Goal: Task Accomplishment & Management: Use online tool/utility

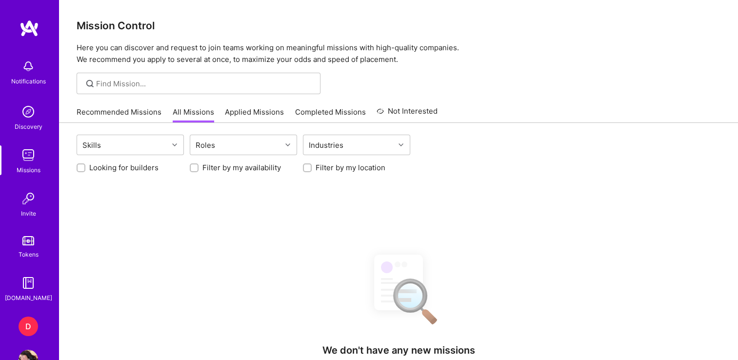
click at [27, 323] on div "D" at bounding box center [29, 326] width 20 height 20
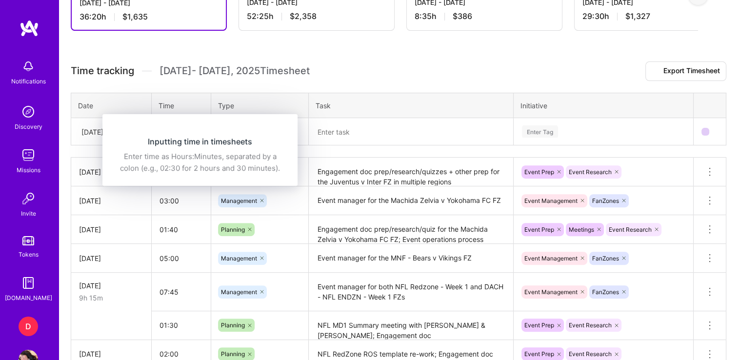
scroll to position [317, 0]
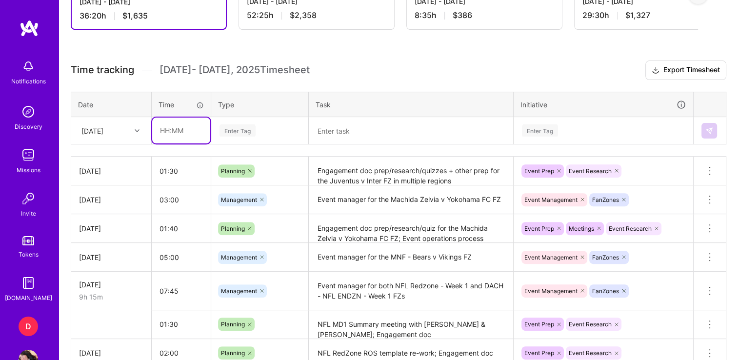
click at [160, 129] on input "text" at bounding box center [181, 130] width 58 height 26
type input "04:45"
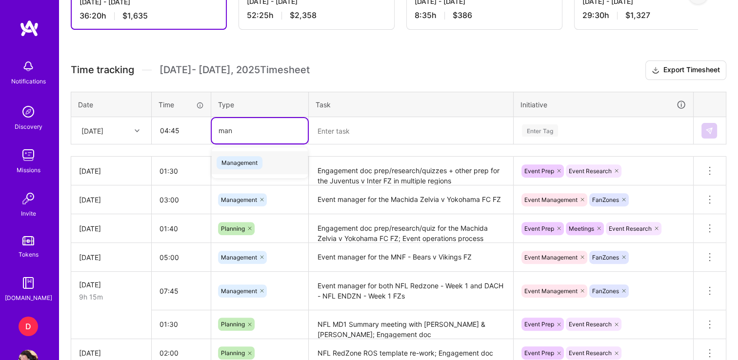
type input "mana"
click at [245, 162] on span "Management" at bounding box center [239, 162] width 46 height 13
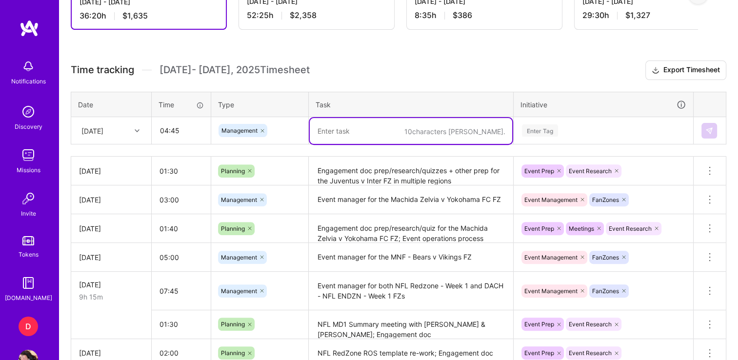
click at [343, 139] on textarea at bounding box center [411, 131] width 202 height 26
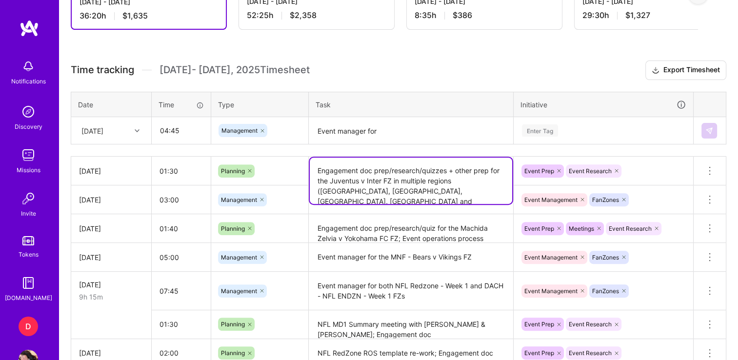
drag, startPoint x: 318, startPoint y: 178, endPoint x: 390, endPoint y: 192, distance: 73.5
click at [390, 192] on textarea "Engagement doc prep/research/quizzes + other prep for the Juventus v Inter FZ i…" at bounding box center [411, 180] width 202 height 46
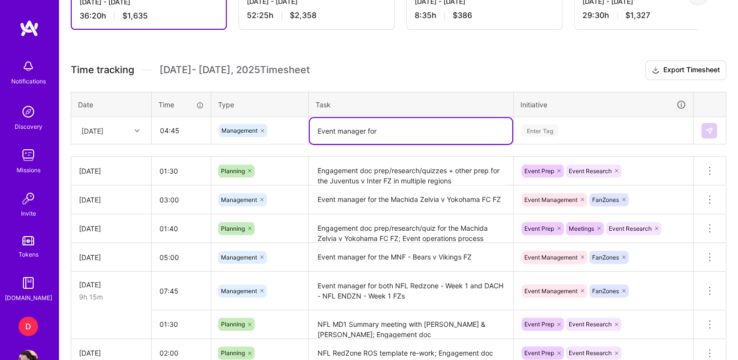
click at [408, 127] on textarea "Event manager for" at bounding box center [411, 131] width 202 height 26
paste textarea "the Juventus v Inter FZ in multiple regions ([GEOGRAPHIC_DATA], [GEOGRAPHIC_DAT…"
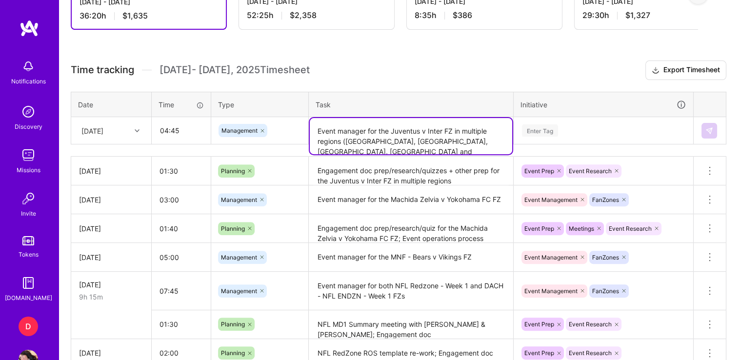
type textarea "Event manager for the Juventus v Inter FZ in multiple regions ([GEOGRAPHIC_DATA…"
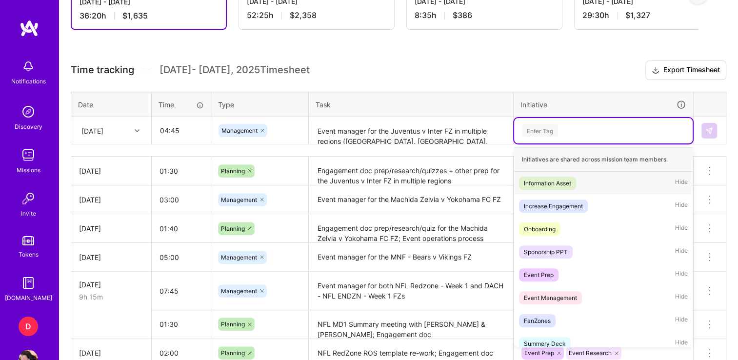
click at [560, 126] on div "Enter Tag" at bounding box center [603, 130] width 165 height 12
click at [553, 293] on div "Event Management" at bounding box center [550, 298] width 53 height 10
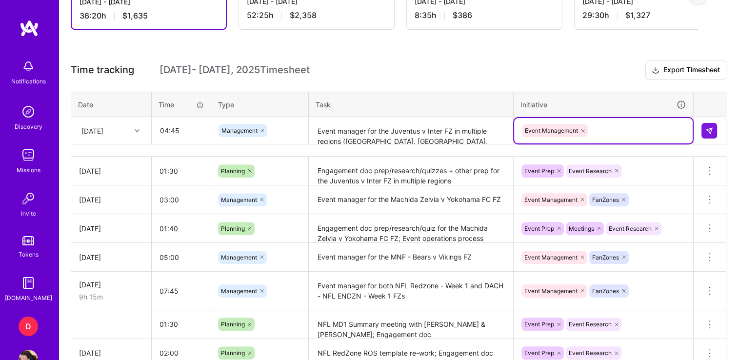
click at [609, 129] on div "Event Management" at bounding box center [603, 130] width 165 height 15
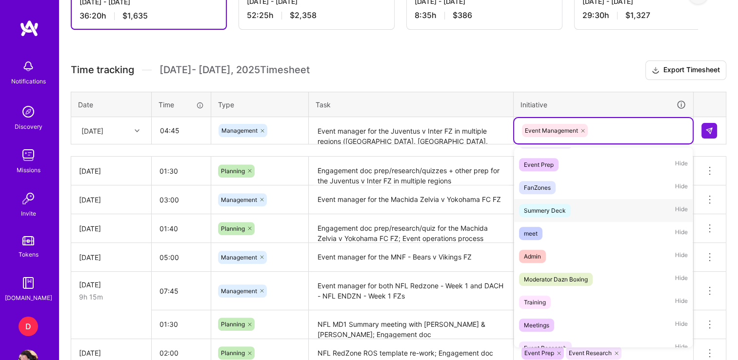
scroll to position [111, 0]
click at [536, 186] on div "FanZones" at bounding box center [537, 186] width 27 height 10
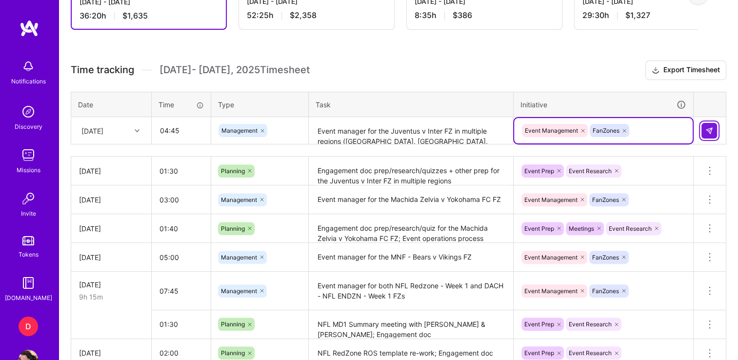
click at [712, 130] on img at bounding box center [709, 131] width 8 height 8
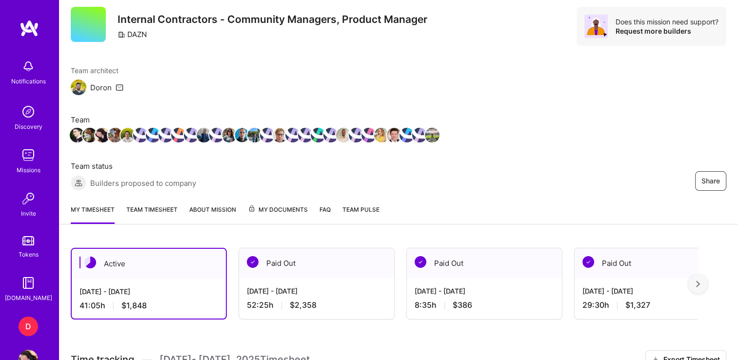
scroll to position [0, 0]
